Goal: Find contact information: Find contact information

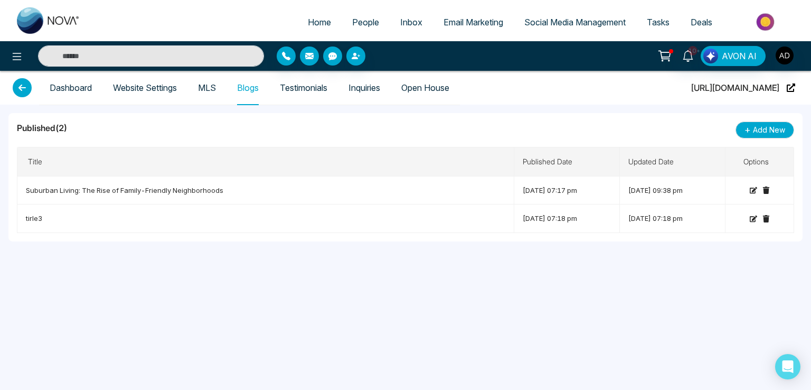
click at [10, 85] on header "Dashboard Website Settings MLS Blogs Testimonials Inquiries Open House [URL][DO…" at bounding box center [405, 88] width 811 height 34
click at [20, 91] on icon at bounding box center [22, 87] width 19 height 19
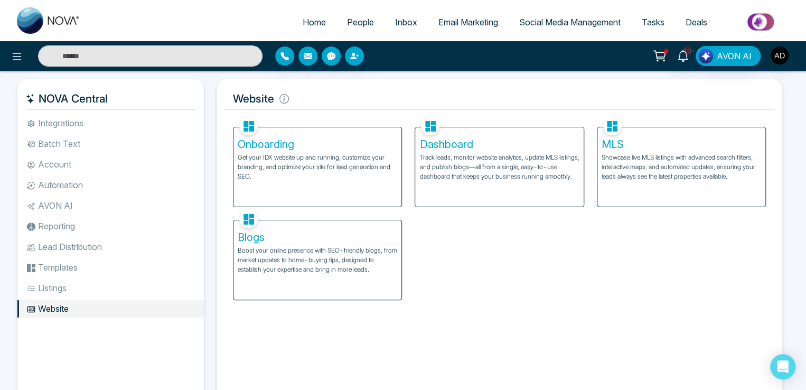
click at [360, 28] on link "People" at bounding box center [360, 22] width 48 height 20
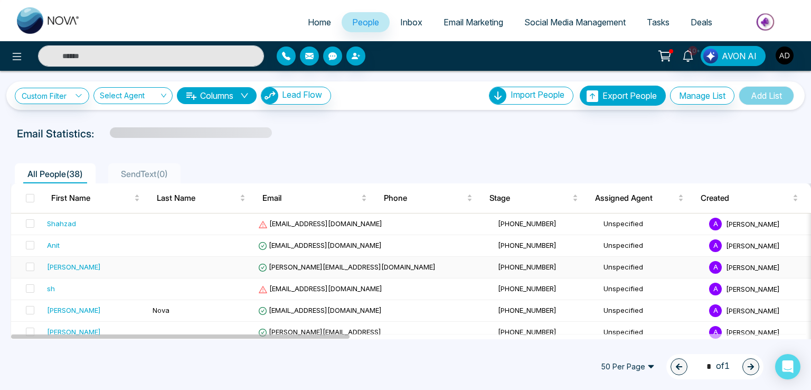
click at [308, 268] on span "[PERSON_NAME][EMAIL_ADDRESS][DOMAIN_NAME]" at bounding box center [346, 266] width 177 height 8
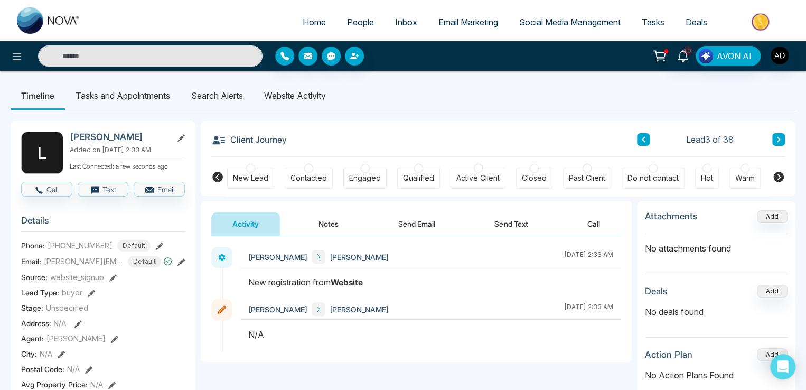
click at [293, 92] on li "Website Activity" at bounding box center [294, 95] width 83 height 29
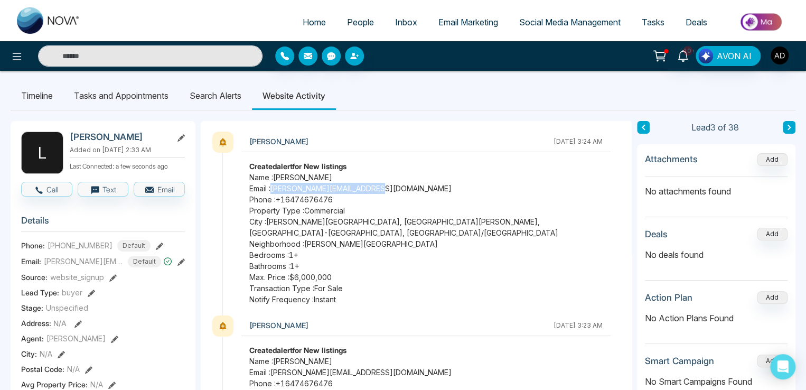
drag, startPoint x: 388, startPoint y: 189, endPoint x: 274, endPoint y: 190, distance: 114.6
click at [274, 190] on span "Email : [PERSON_NAME][EMAIL_ADDRESS][DOMAIN_NAME]" at bounding box center [425, 188] width 353 height 11
copy span "[PERSON_NAME][EMAIL_ADDRESS][DOMAIN_NAME]"
